Goal: Obtain resource: Obtain resource

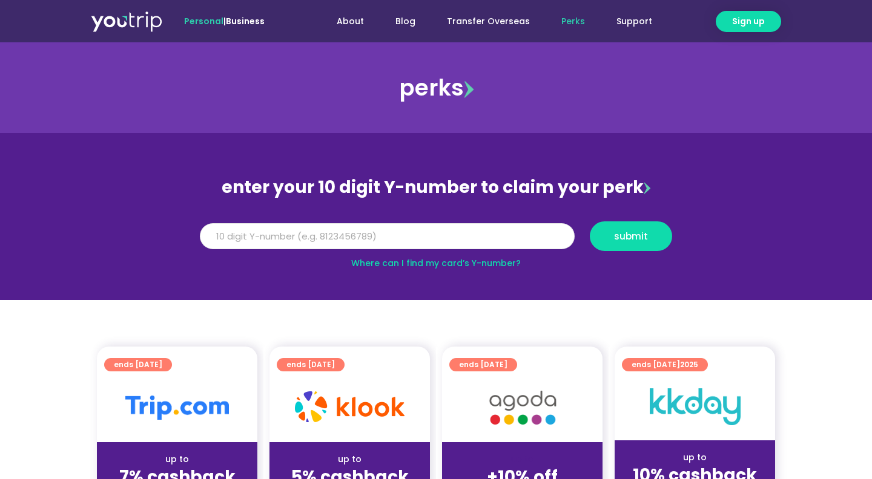
click at [231, 239] on input "Y Number" at bounding box center [387, 236] width 375 height 27
type input "8164976701"
click at [606, 238] on span "submit" at bounding box center [631, 236] width 62 height 9
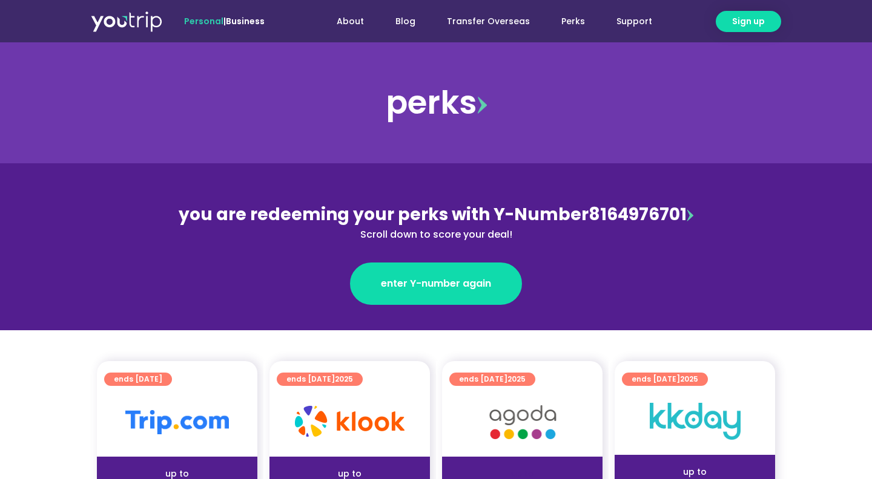
scroll to position [327, 0]
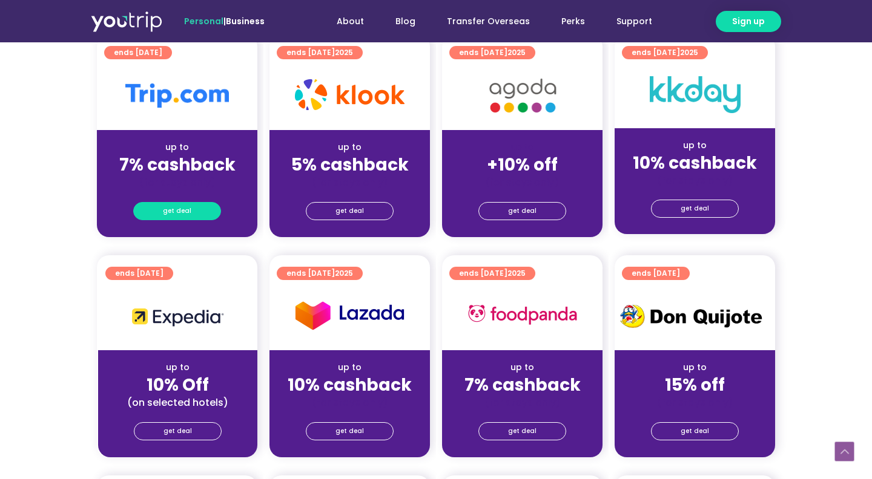
click at [174, 207] on span "get deal" at bounding box center [177, 211] width 28 height 17
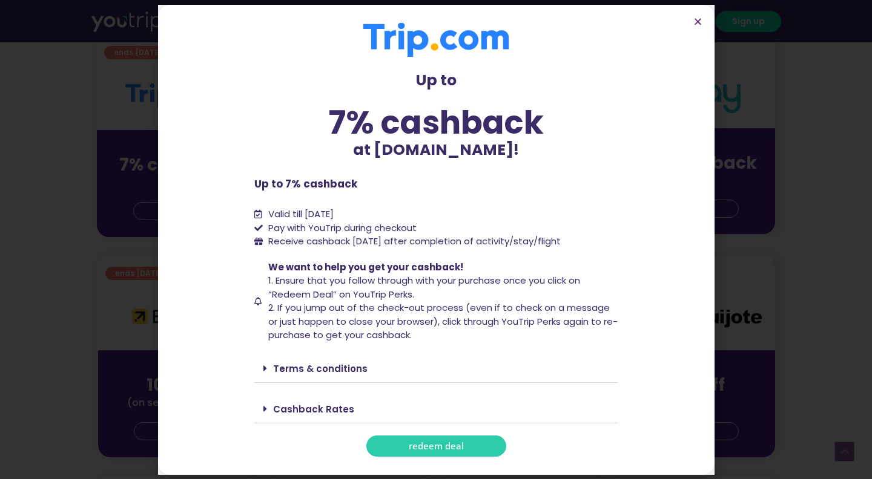
click at [420, 447] on span "redeem deal" at bounding box center [436, 446] width 55 height 9
